Goal: Task Accomplishment & Management: Manage account settings

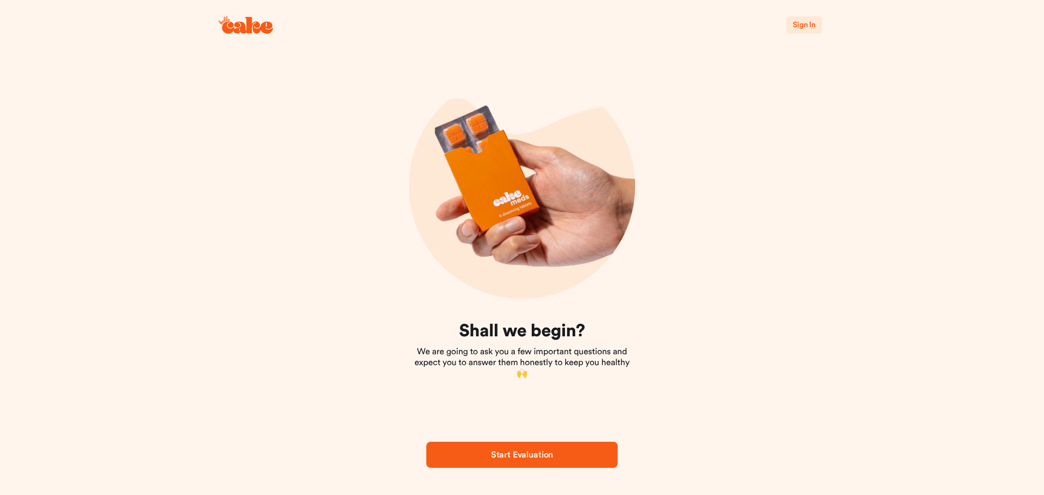
click at [805, 21] on span "Sign In" at bounding box center [804, 25] width 23 height 8
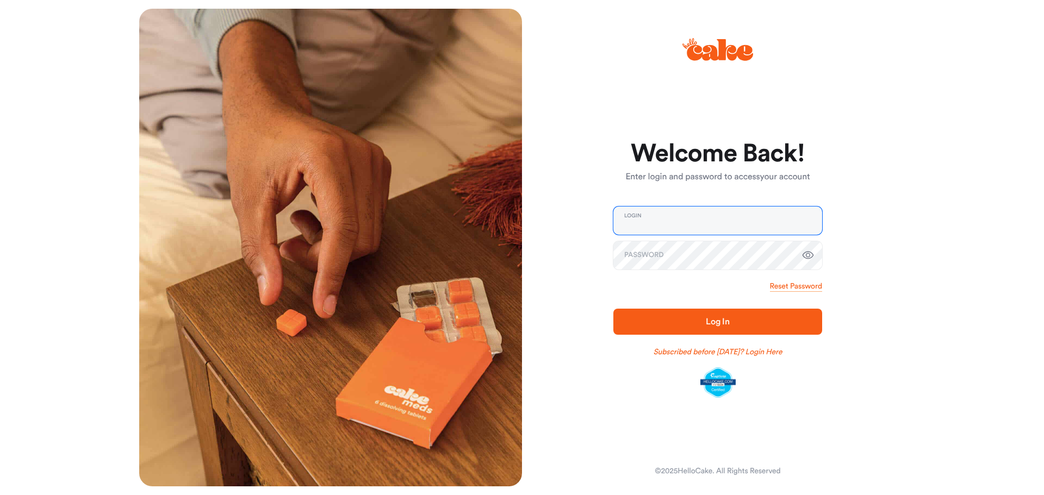
click at [641, 226] on input "email" at bounding box center [717, 221] width 209 height 28
type input "**********"
click at [613, 309] on button "Log In" at bounding box center [717, 322] width 209 height 26
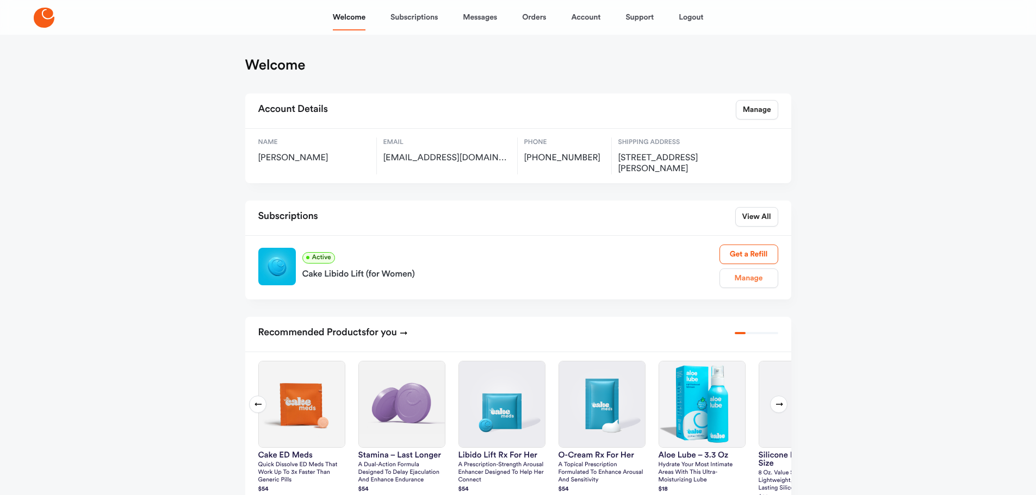
click at [753, 276] on link "Manage" at bounding box center [748, 279] width 59 height 20
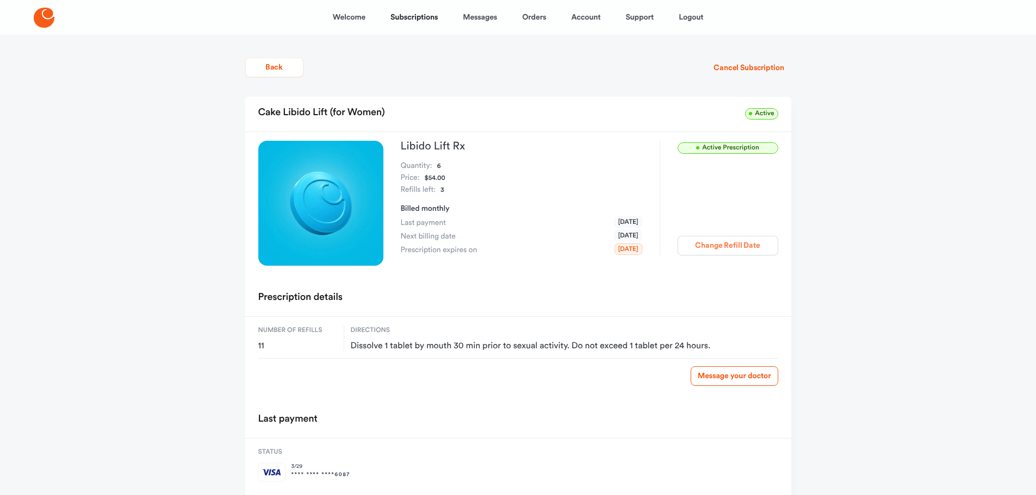
click at [737, 250] on button "Change Refill Date" at bounding box center [727, 246] width 101 height 20
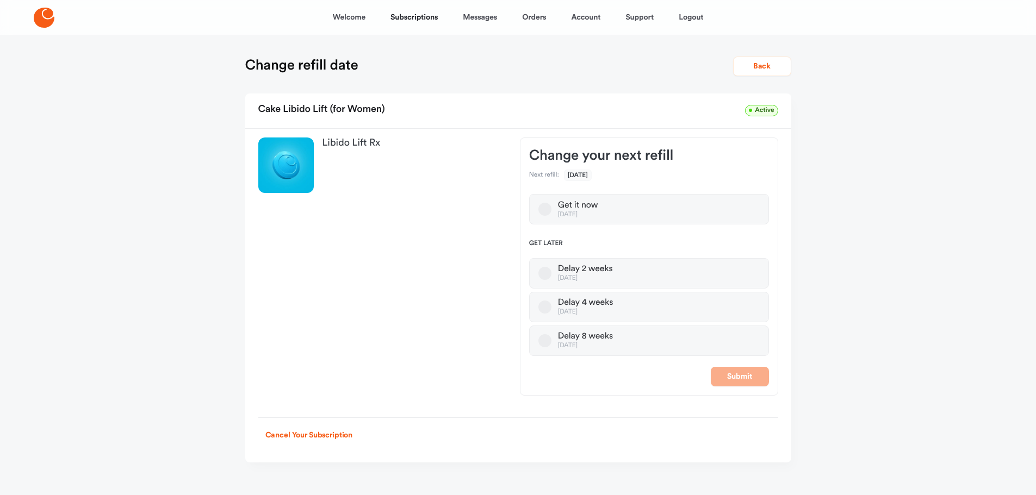
click at [541, 337] on button "Delay 8 weeks [DATE]" at bounding box center [544, 340] width 13 height 13
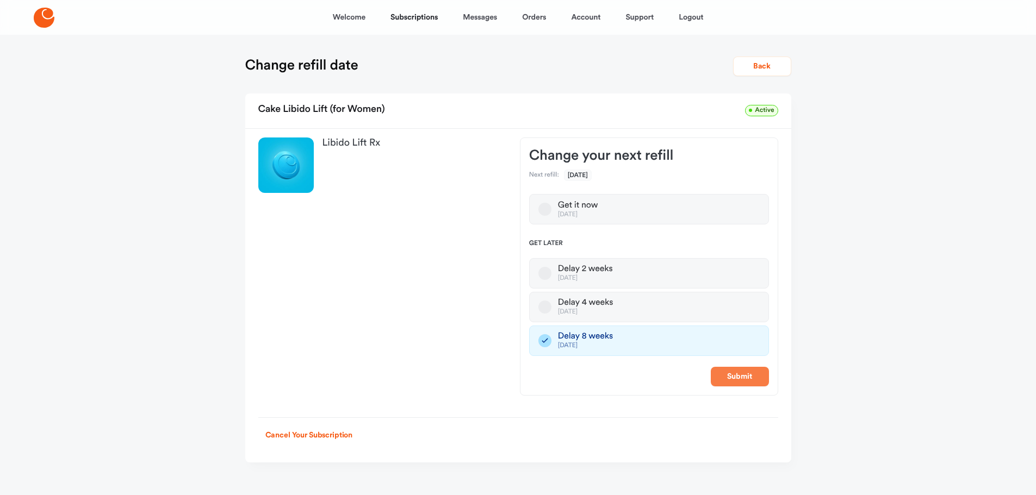
click at [751, 370] on button "Submit" at bounding box center [740, 377] width 58 height 20
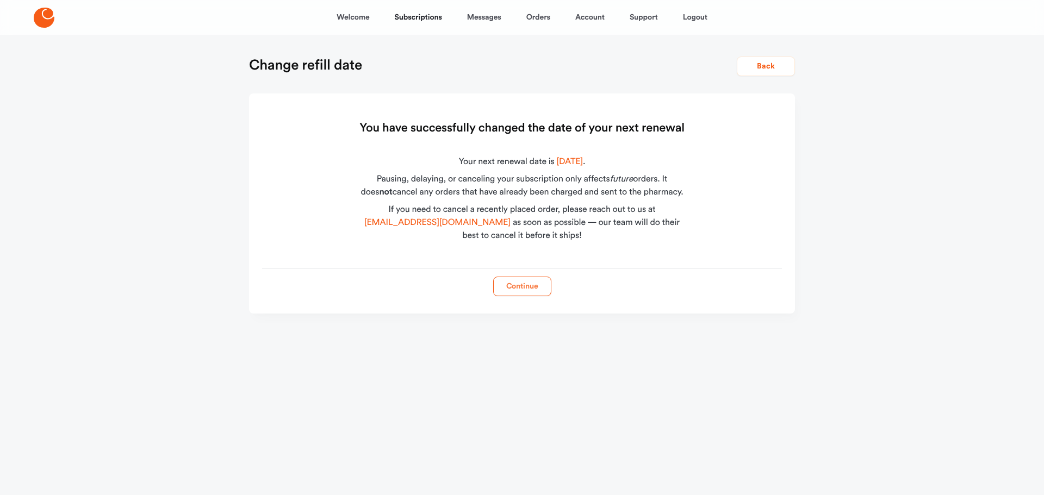
click at [518, 283] on button "Continue" at bounding box center [522, 287] width 58 height 20
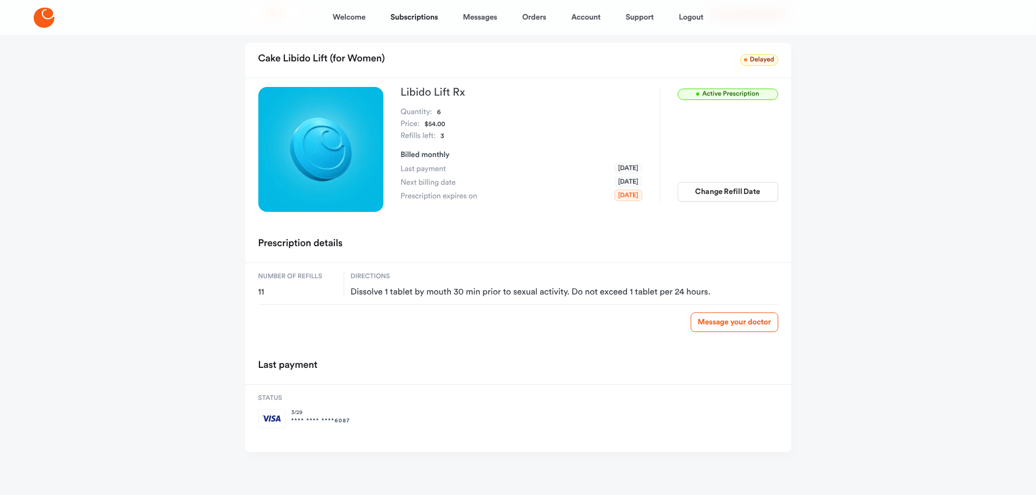
scroll to position [54, 0]
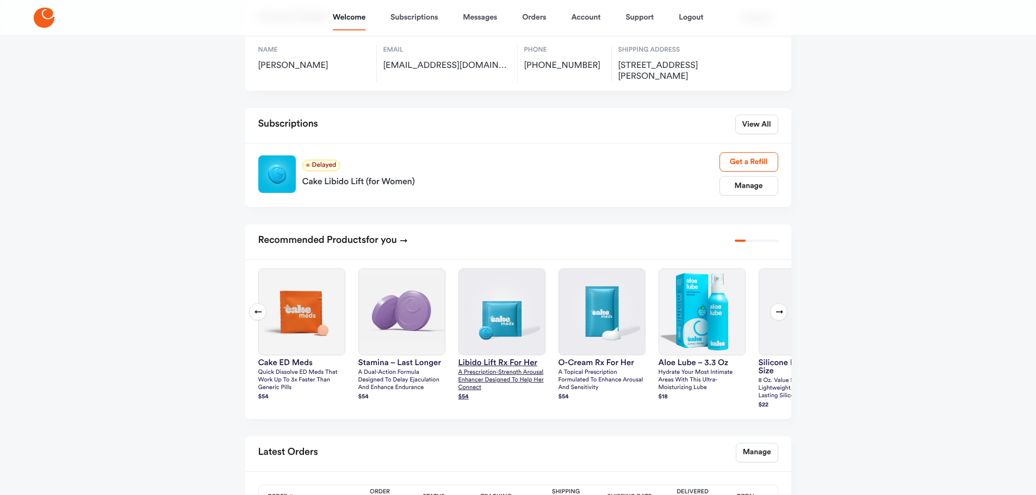
scroll to position [109, 0]
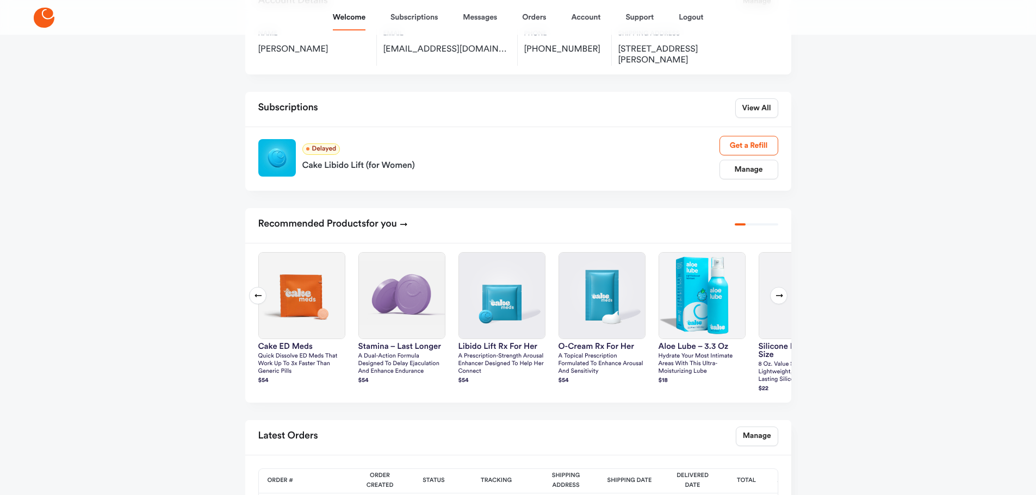
click at [782, 297] on icon at bounding box center [779, 295] width 9 height 9
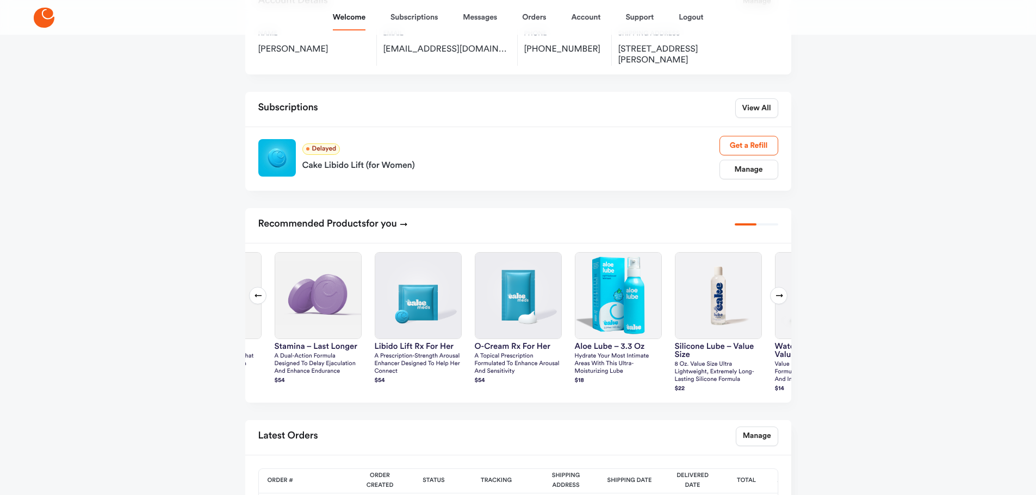
click at [780, 293] on icon at bounding box center [779, 295] width 9 height 9
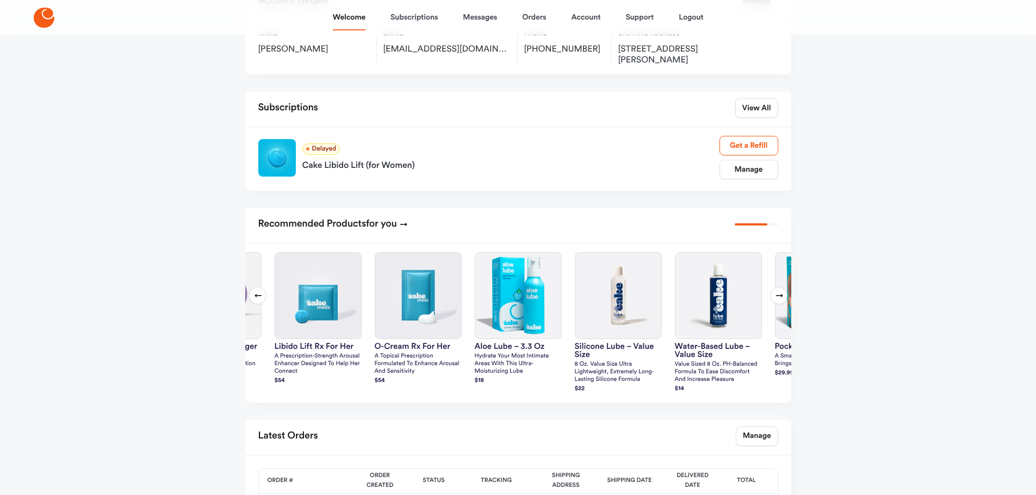
click at [780, 293] on icon at bounding box center [779, 295] width 9 height 9
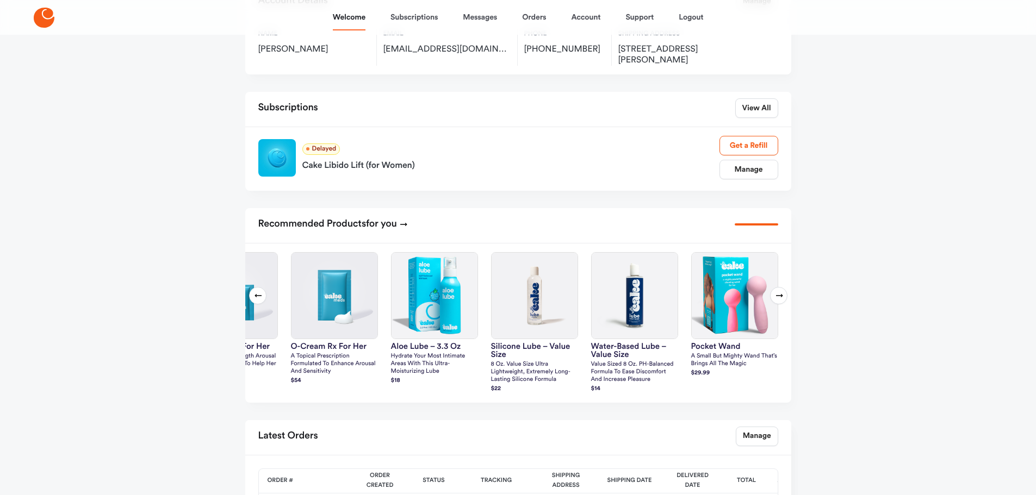
click at [780, 294] on icon at bounding box center [779, 295] width 9 height 9
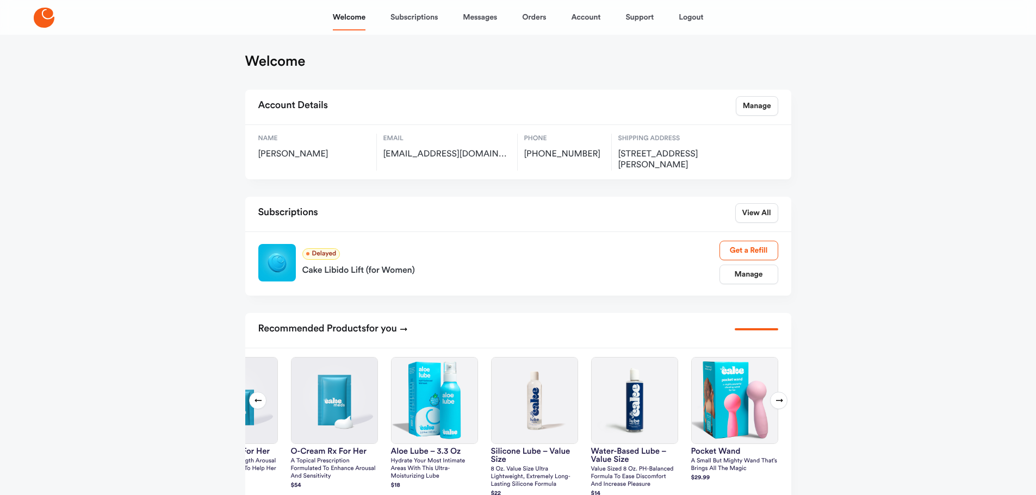
scroll to position [0, 0]
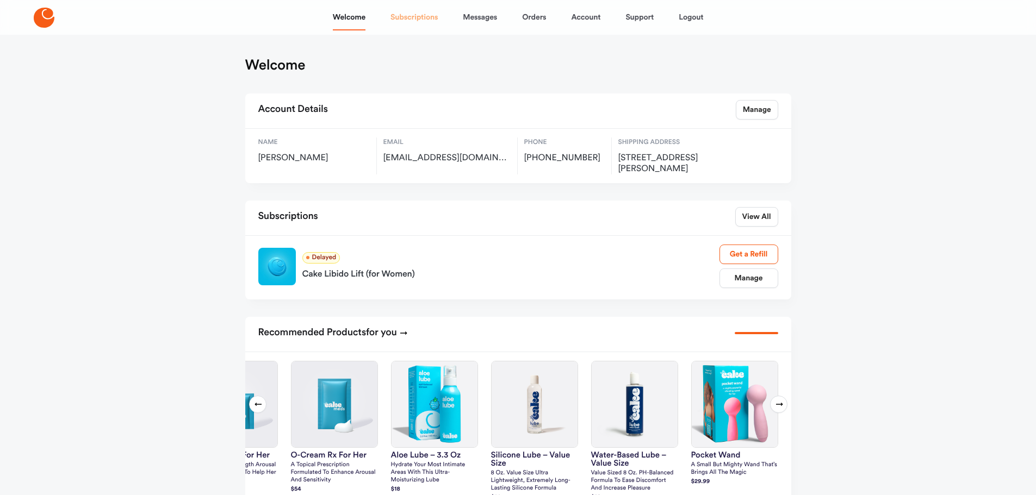
click at [424, 14] on link "Subscriptions" at bounding box center [413, 17] width 47 height 26
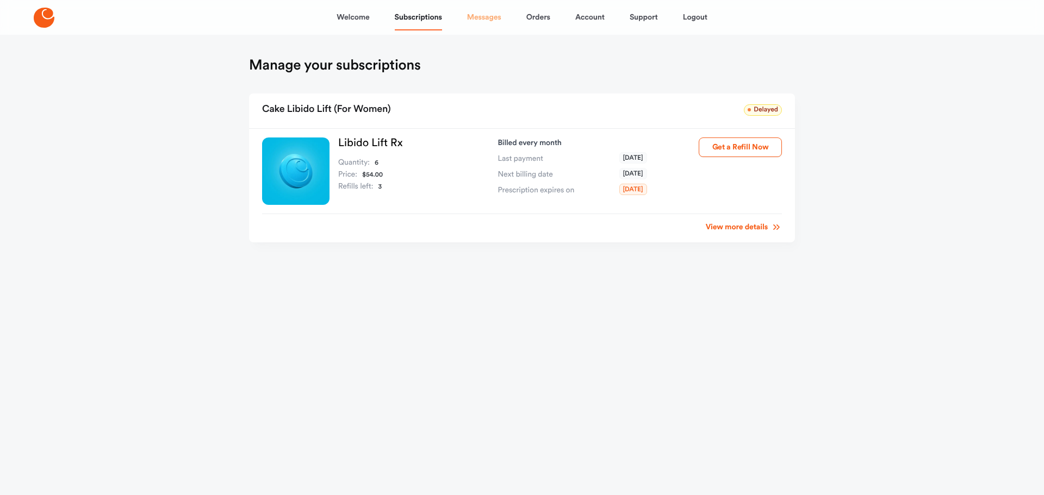
click at [478, 9] on link "Messages" at bounding box center [484, 17] width 34 height 26
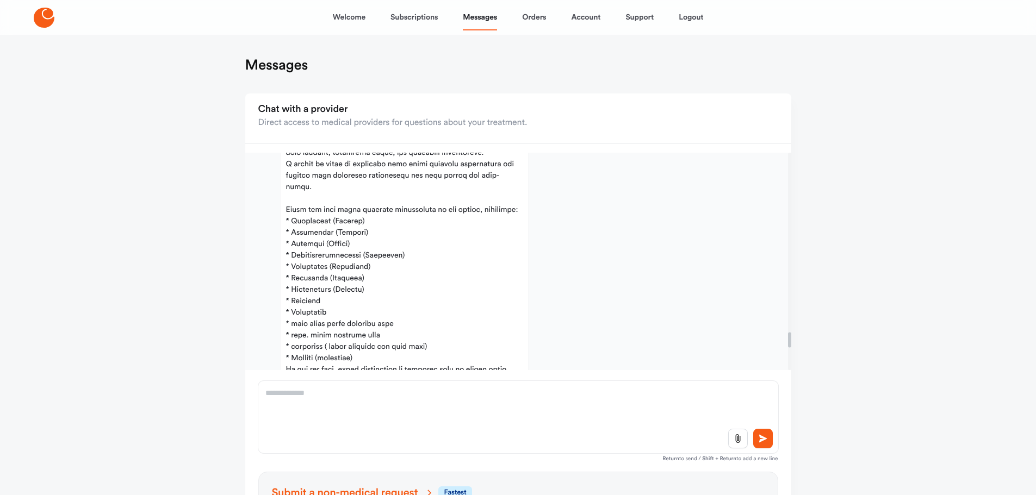
scroll to position [2549, 0]
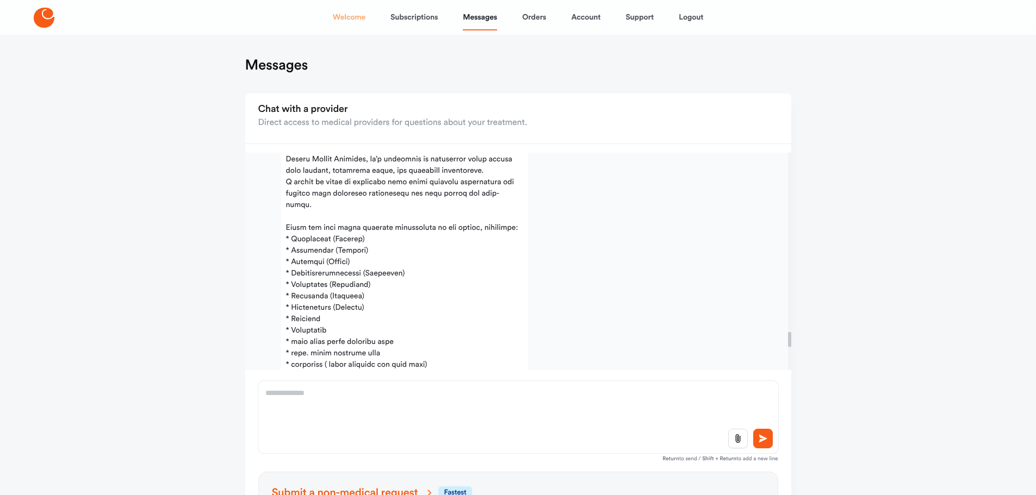
click at [351, 19] on link "Welcome" at bounding box center [349, 17] width 33 height 26
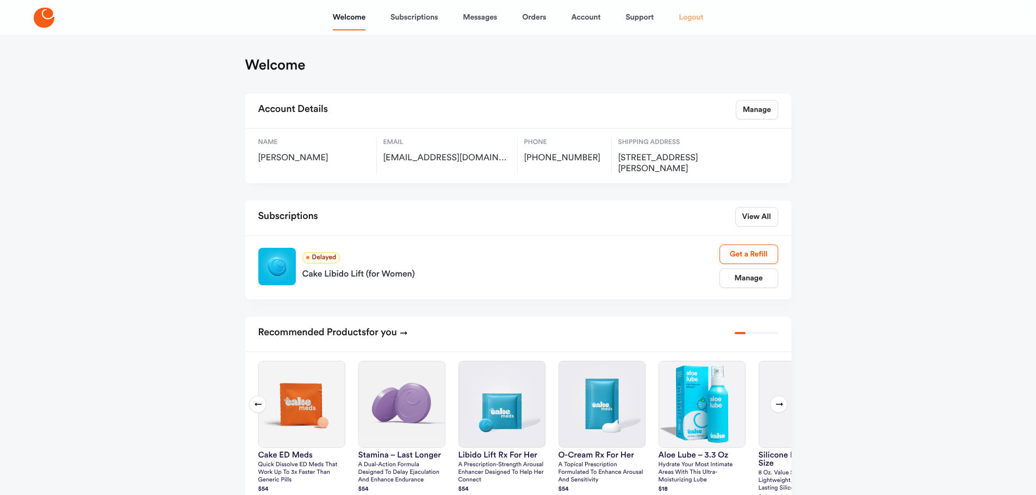
click at [687, 16] on link "Logout" at bounding box center [691, 17] width 24 height 26
